Goal: Navigation & Orientation: Find specific page/section

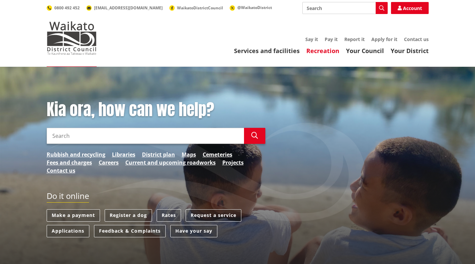
click at [323, 51] on link "Recreation" at bounding box center [323, 51] width 33 height 8
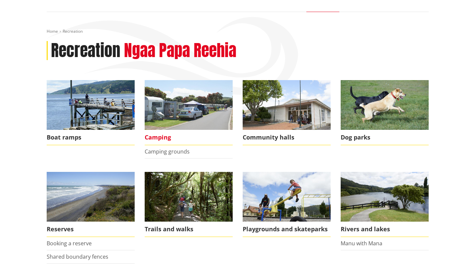
scroll to position [60, 0]
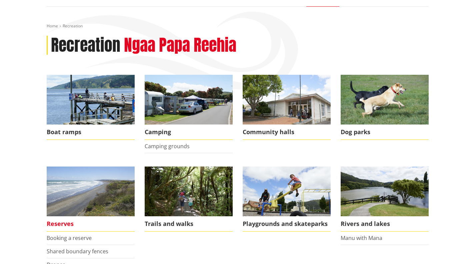
click at [55, 225] on span "Reserves" at bounding box center [91, 223] width 88 height 15
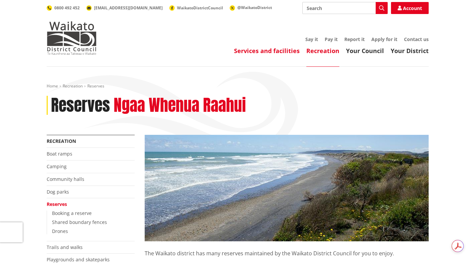
click at [287, 49] on link "Services and facilities" at bounding box center [267, 51] width 66 height 8
